Goal: Information Seeking & Learning: Learn about a topic

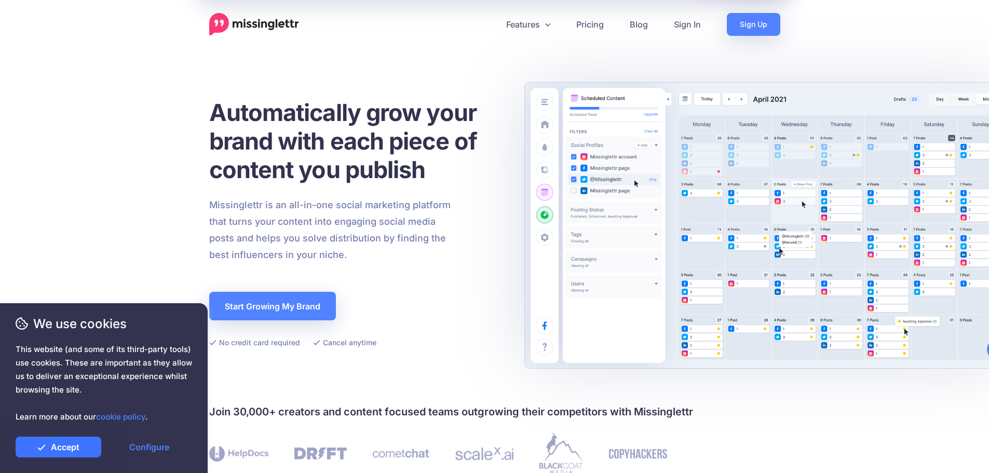
click at [82, 442] on link "Accept" at bounding box center [59, 447] width 86 height 21
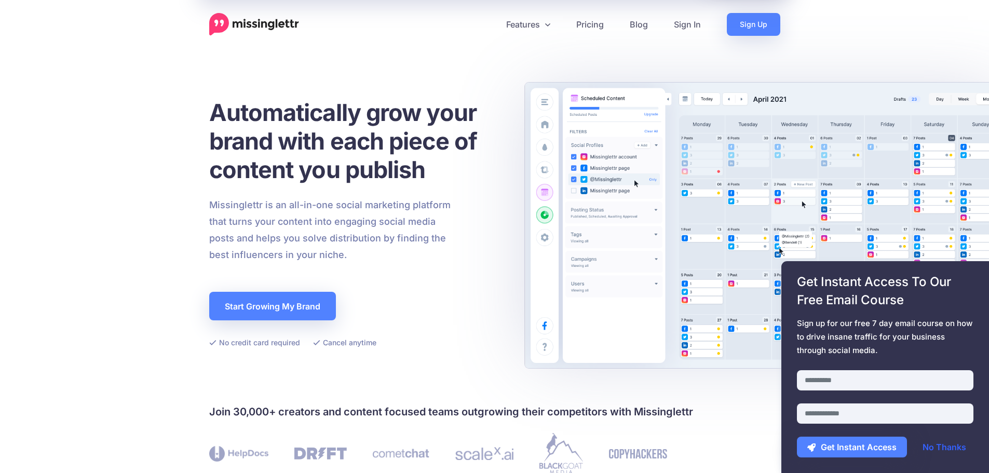
click at [948, 442] on link "No Thanks" at bounding box center [944, 447] width 64 height 21
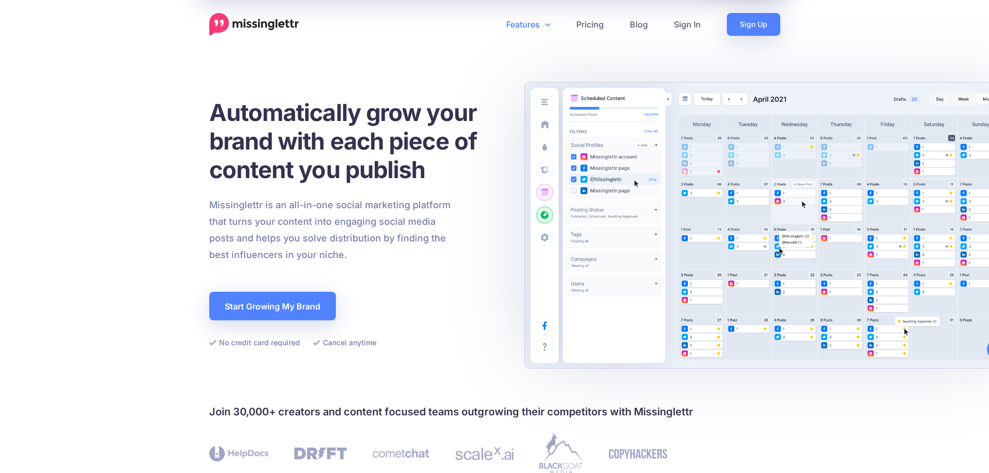
click at [548, 30] on link "Features" at bounding box center [528, 24] width 70 height 23
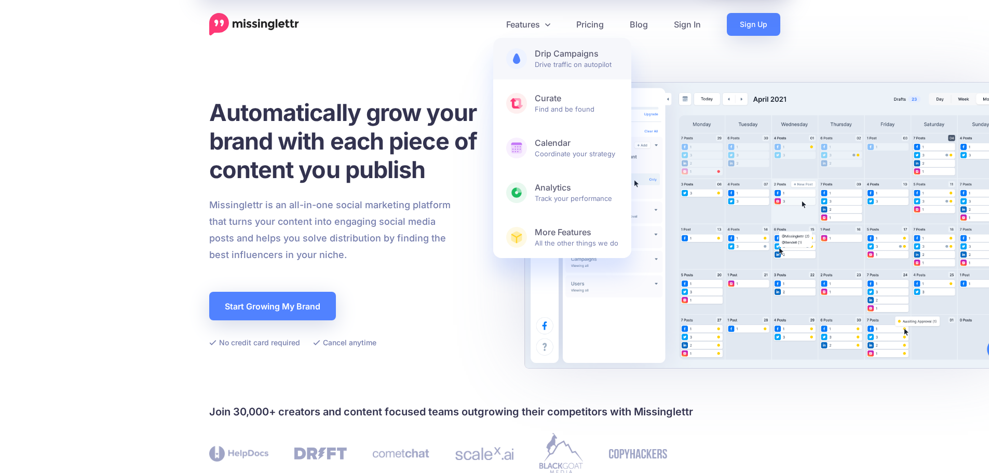
click at [548, 56] on b "Drip Campaigns" at bounding box center [577, 53] width 84 height 11
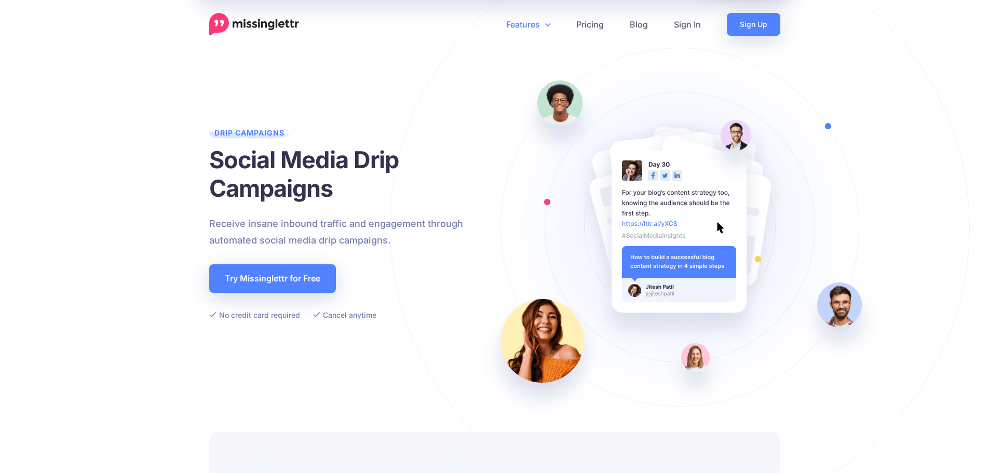
click at [544, 31] on link "Features" at bounding box center [528, 24] width 70 height 23
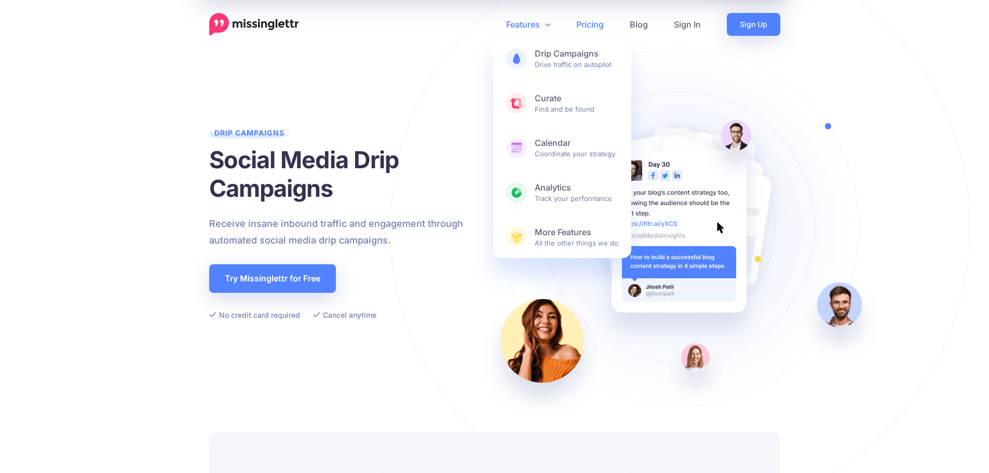
click at [585, 30] on link "Pricing" at bounding box center [589, 24] width 53 height 23
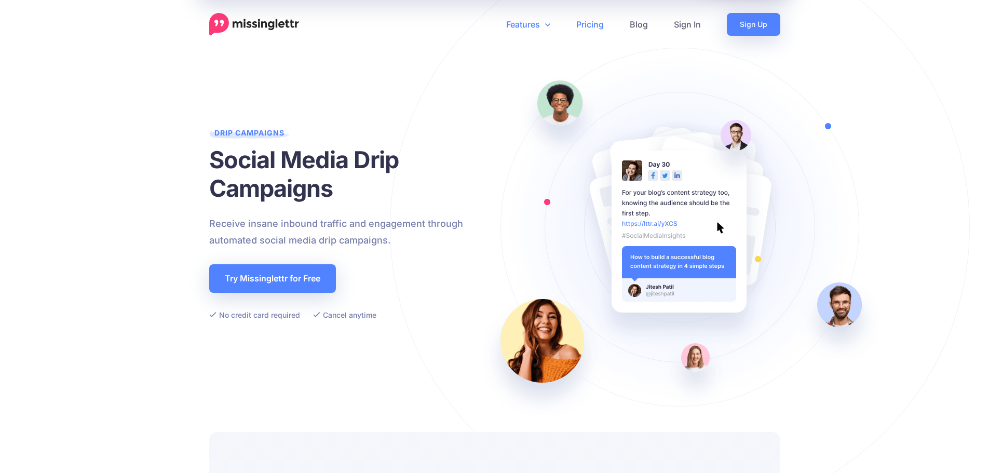
click at [585, 30] on link "Pricing" at bounding box center [589, 24] width 53 height 23
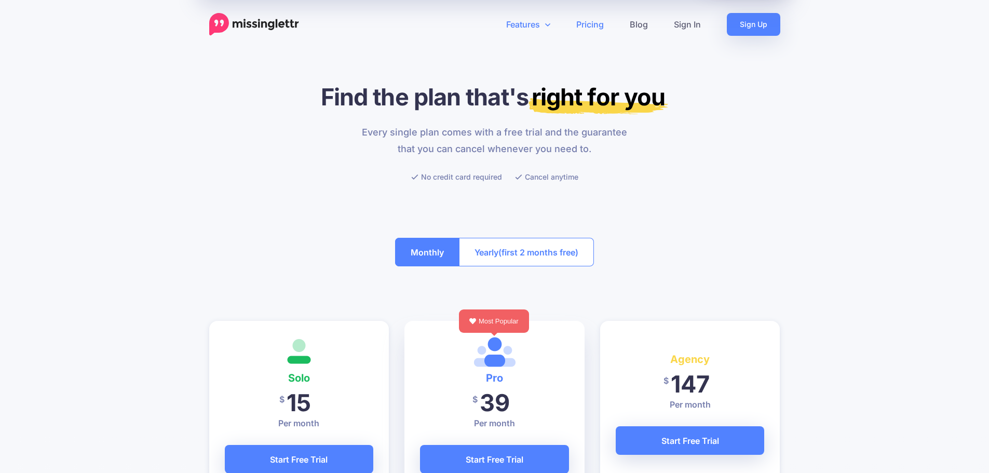
click at [523, 30] on link "Features" at bounding box center [528, 24] width 70 height 23
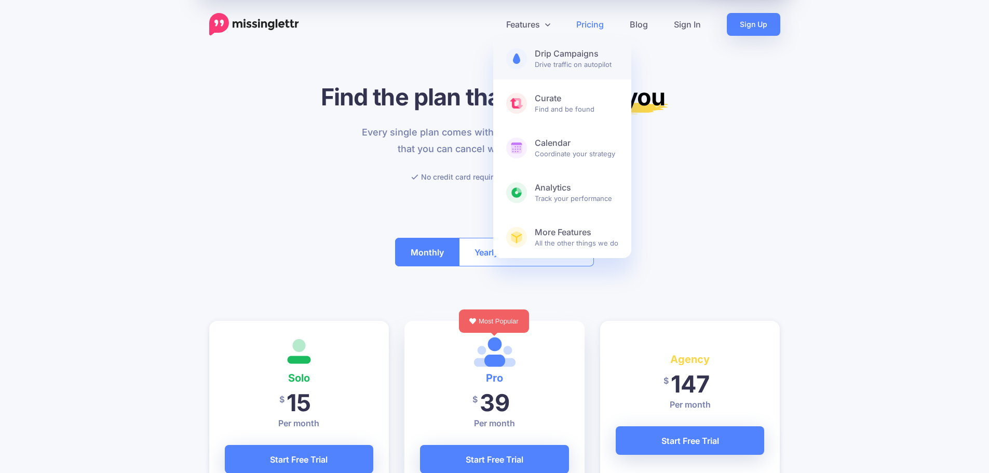
click at [557, 61] on span "Drip Campaigns Drive traffic on autopilot" at bounding box center [577, 58] width 84 height 21
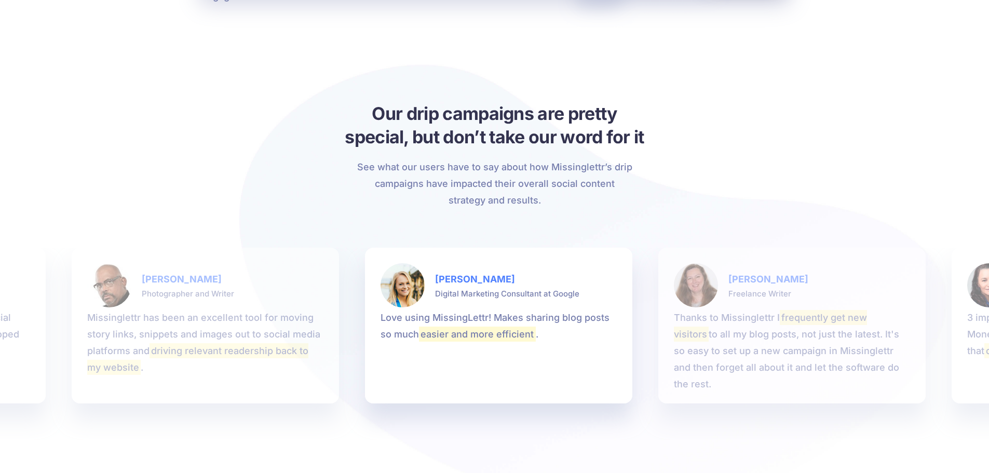
scroll to position [1817, 0]
